Goal: Transaction & Acquisition: Purchase product/service

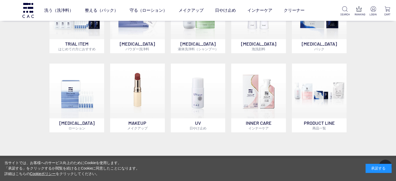
scroll to position [313, 0]
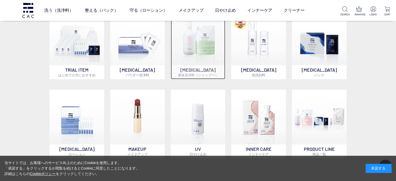
click at [197, 46] on img at bounding box center [198, 37] width 55 height 55
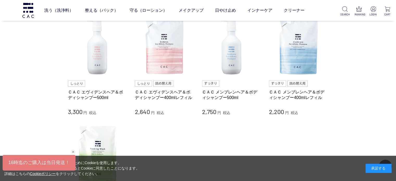
scroll to position [52, 0]
click at [93, 51] on img at bounding box center [97, 46] width 59 height 59
